Goal: Information Seeking & Learning: Learn about a topic

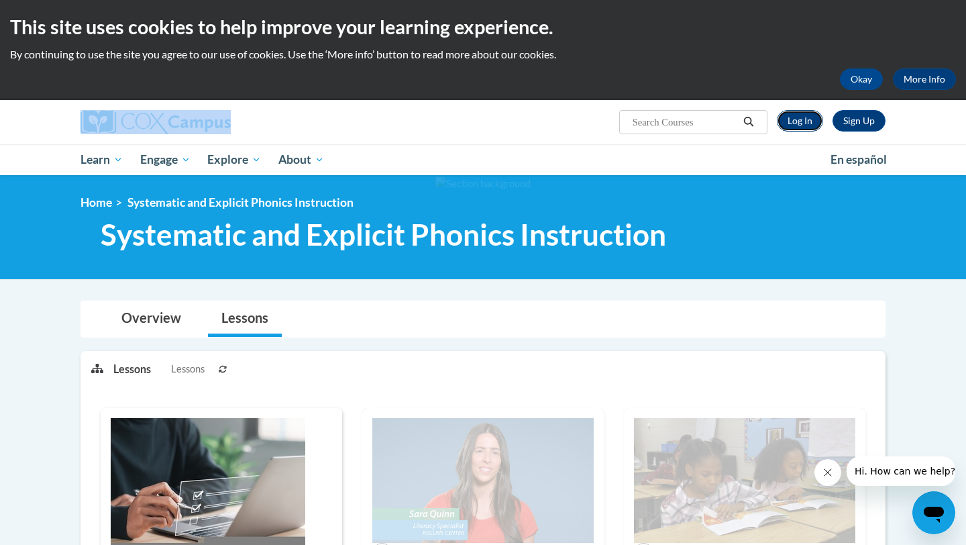
click at [473, 125] on link "Log In" at bounding box center [800, 120] width 46 height 21
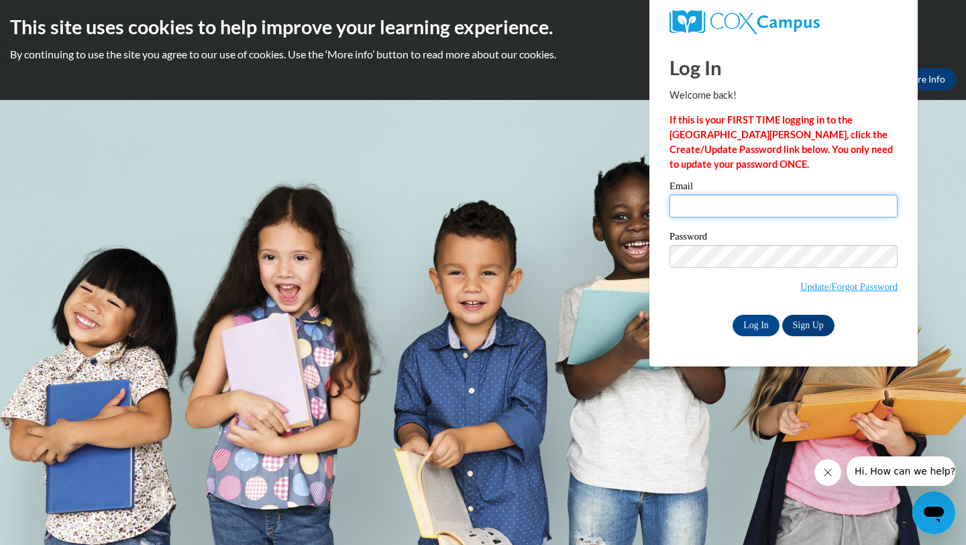
click at [748, 208] on input "Email" at bounding box center [783, 205] width 228 height 23
click at [780, 217] on div "Email" at bounding box center [783, 204] width 228 height 46
click at [780, 199] on input "Email" at bounding box center [783, 205] width 228 height 23
type input "samanthagutierrez9165@gmail.com"
click at [732, 315] on input "Log In" at bounding box center [755, 325] width 47 height 21
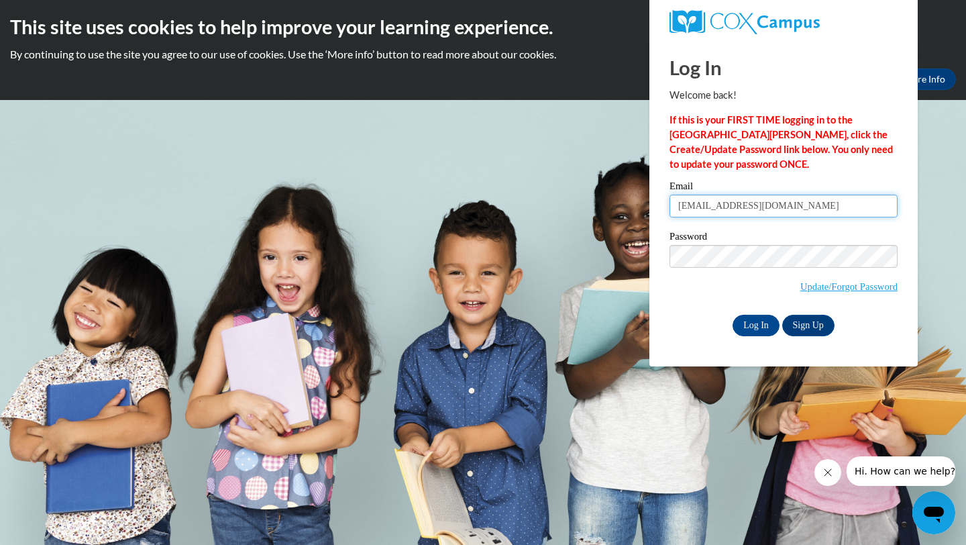
click at [732, 315] on input "Log In" at bounding box center [755, 325] width 47 height 21
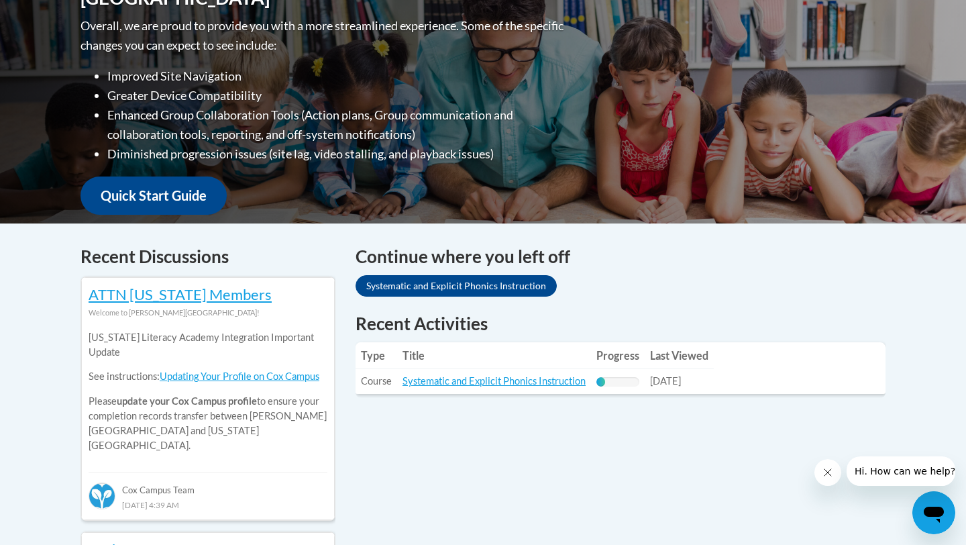
scroll to position [416, 0]
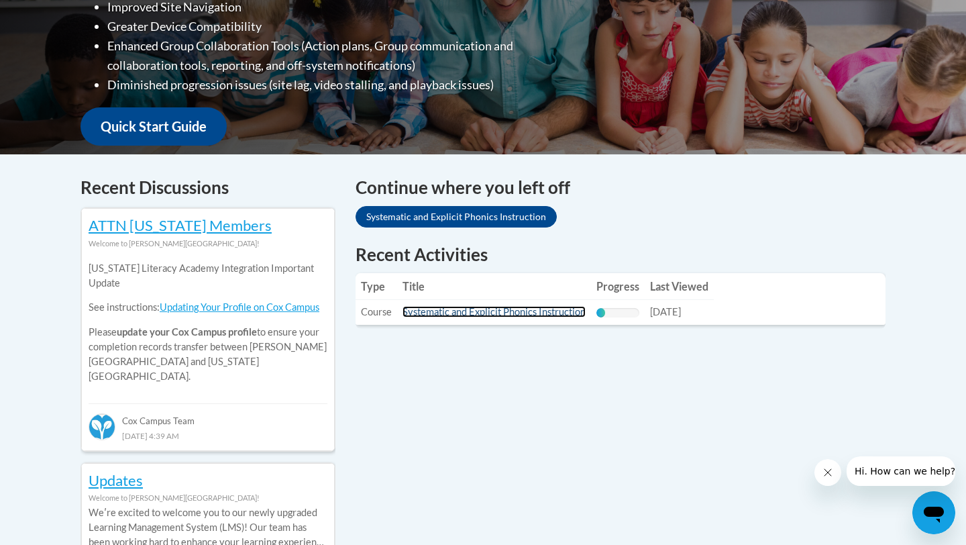
click at [426, 315] on link "Systematic and Explicit Phonics Instruction" at bounding box center [493, 311] width 183 height 11
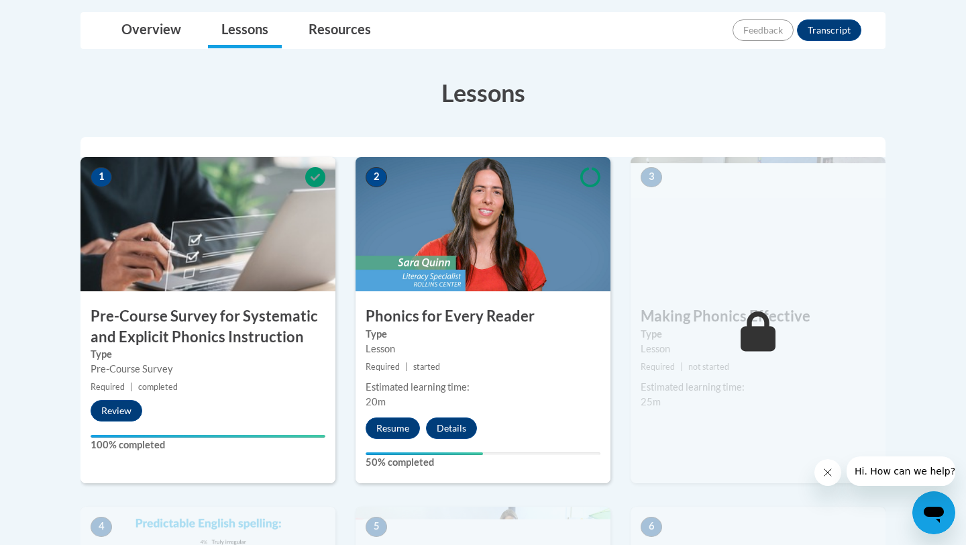
scroll to position [329, 0]
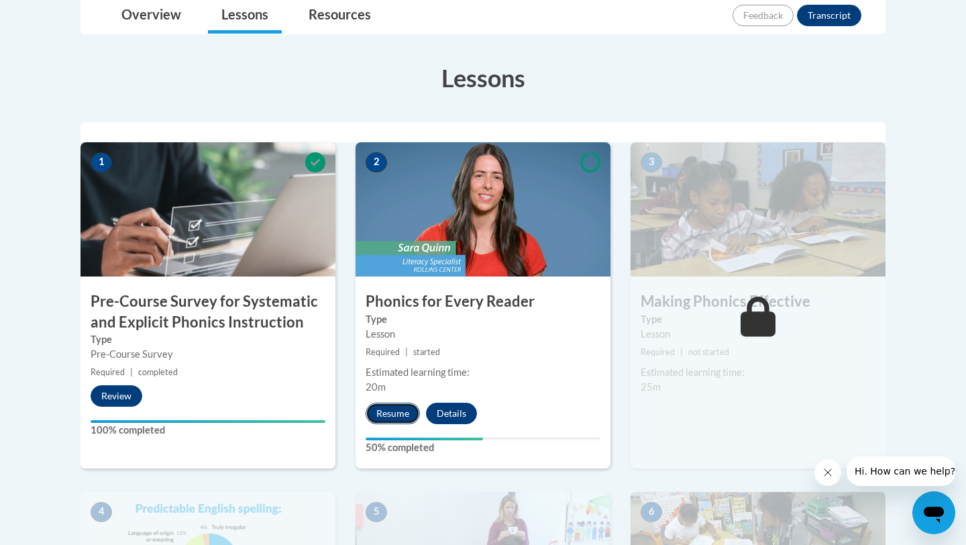
click at [402, 409] on button "Resume" at bounding box center [393, 412] width 54 height 21
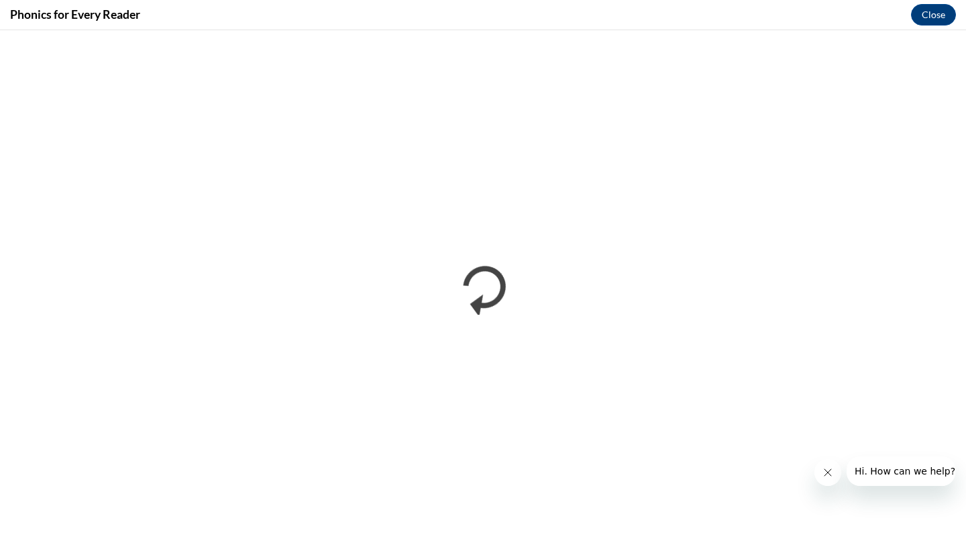
scroll to position [0, 0]
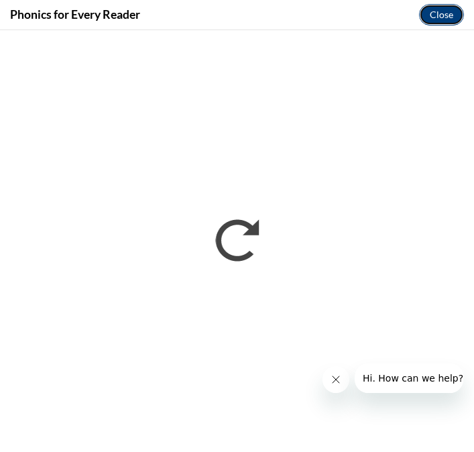
click at [444, 4] on button "Close" at bounding box center [441, 14] width 45 height 21
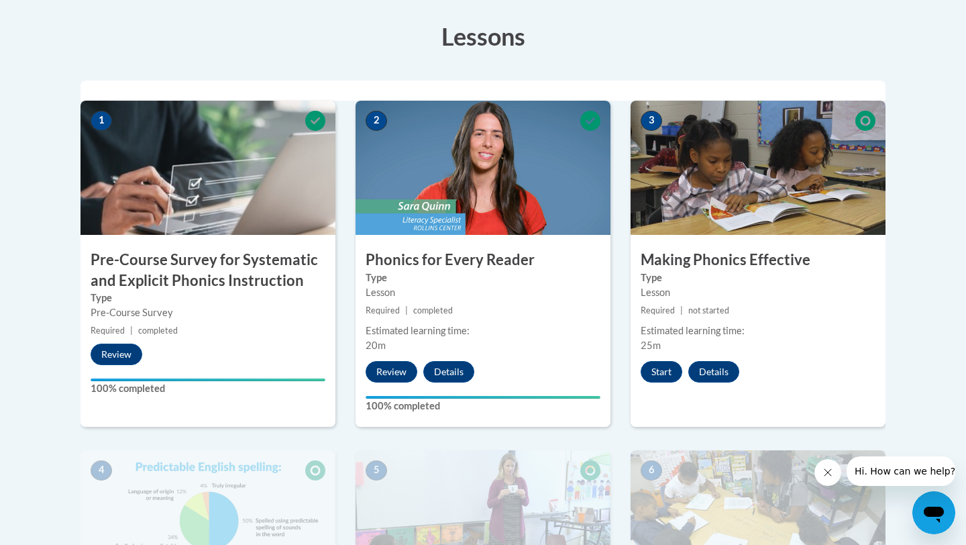
scroll to position [361, 0]
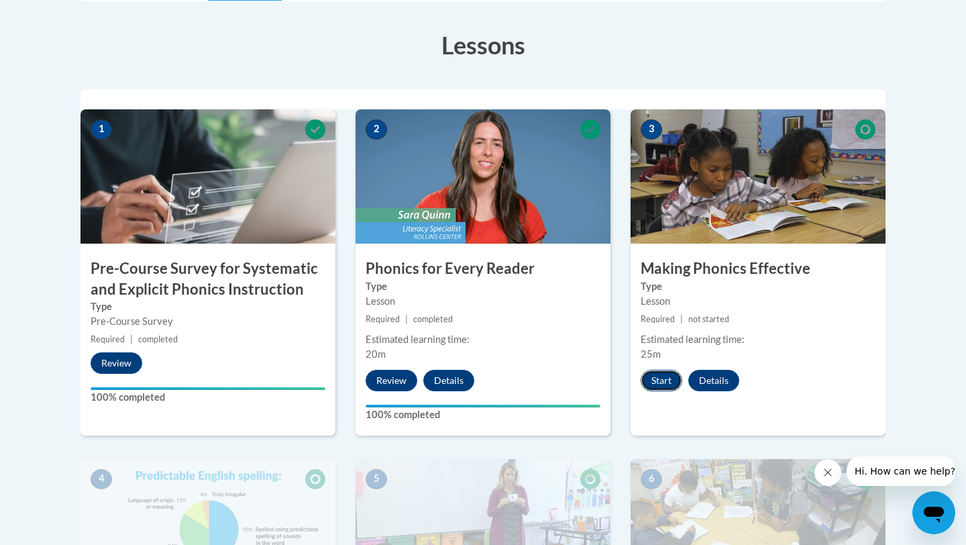
click at [667, 388] on button "Start" at bounding box center [661, 380] width 42 height 21
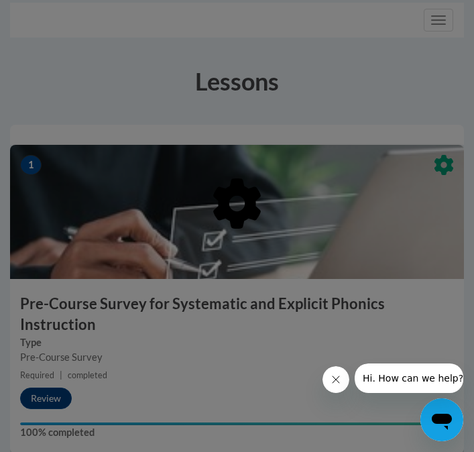
scroll to position [374, 0]
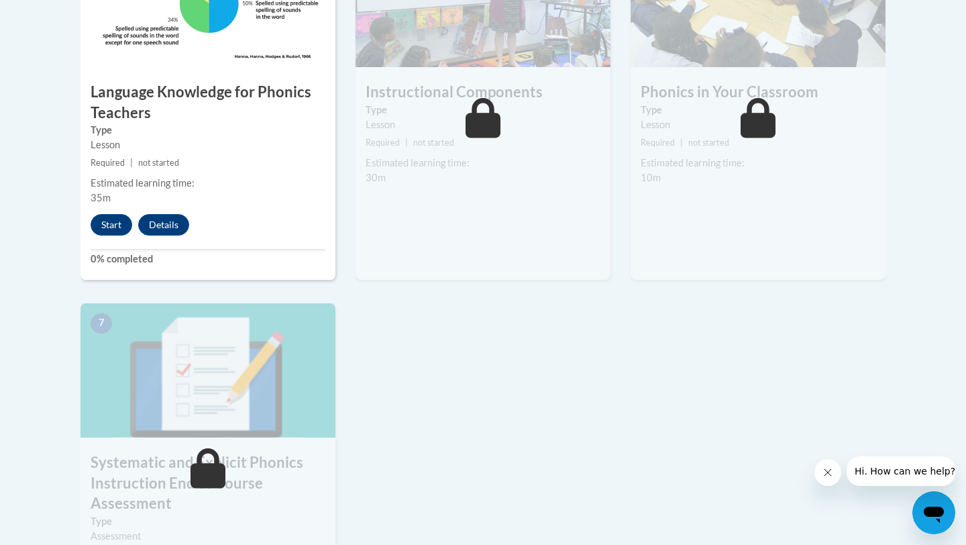
scroll to position [908, 0]
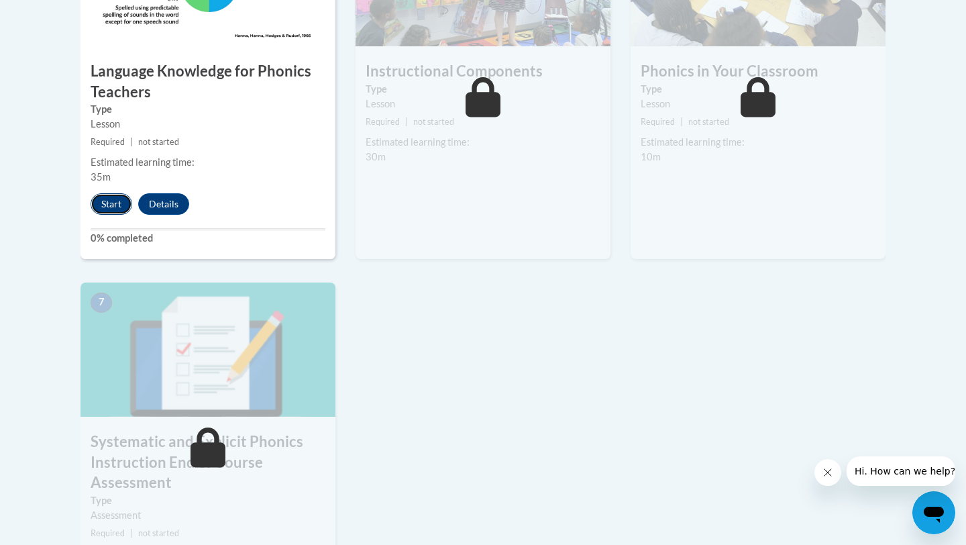
click at [107, 205] on button "Start" at bounding box center [112, 203] width 42 height 21
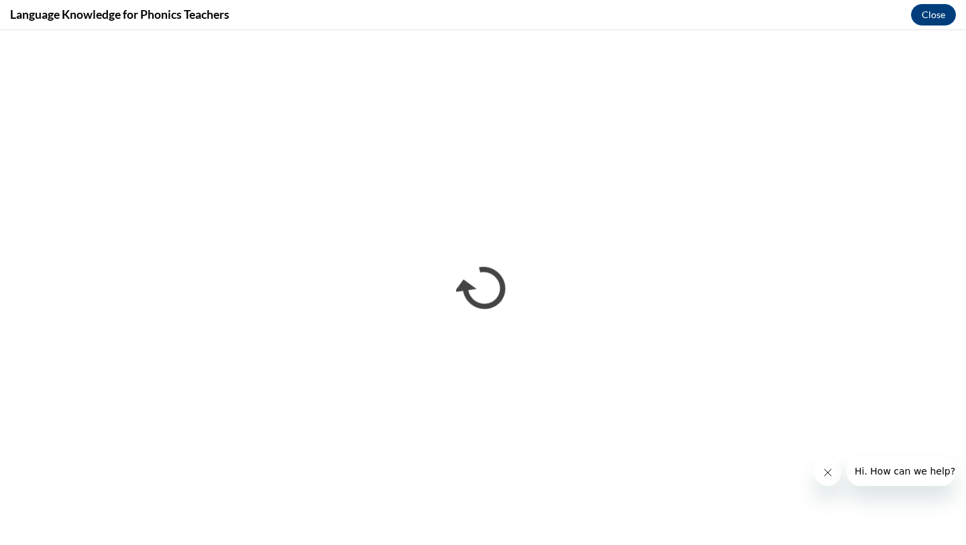
scroll to position [0, 0]
